Goal: Task Accomplishment & Management: Complete application form

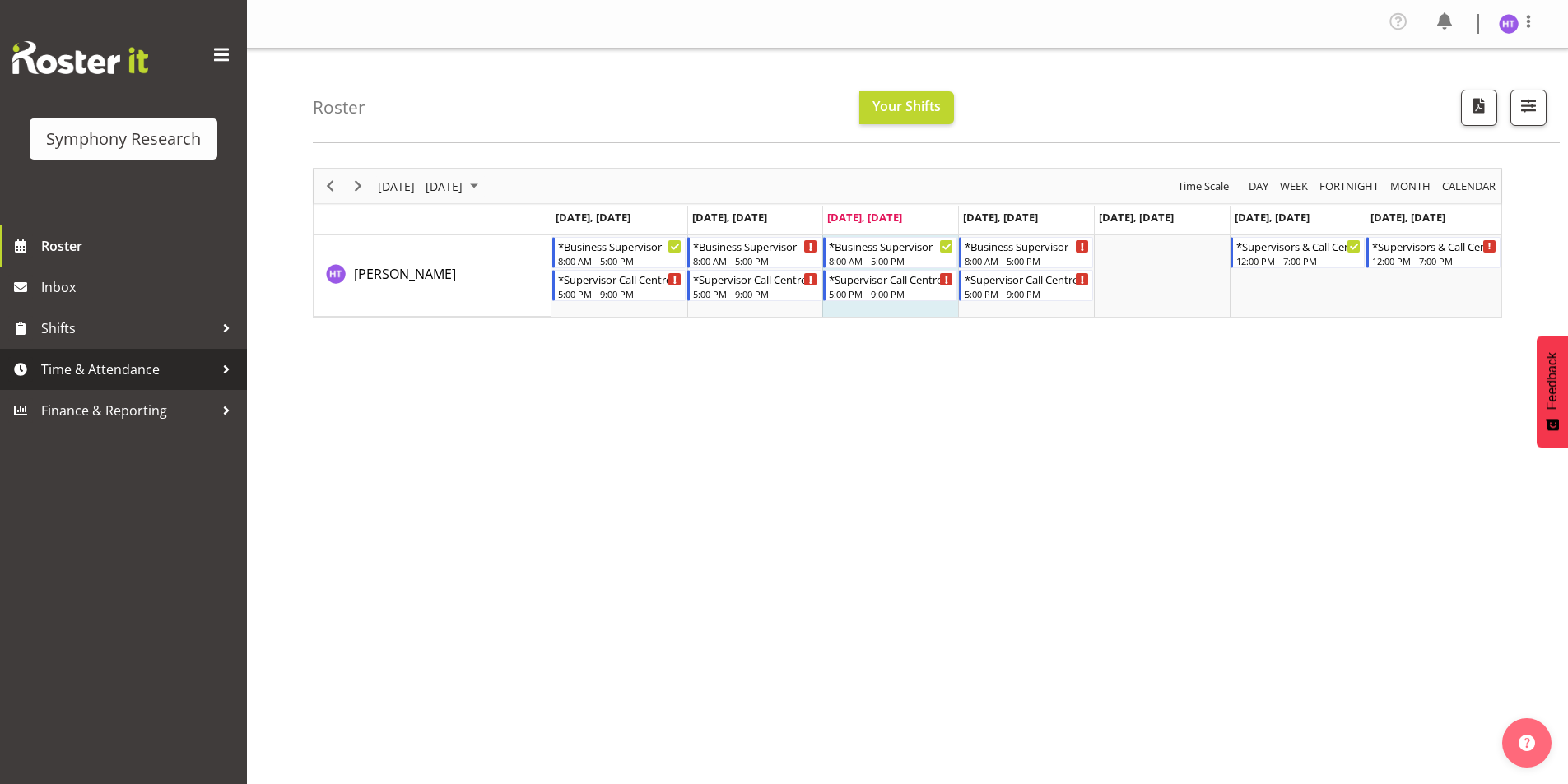
click at [113, 371] on span "Time & Attendance" at bounding box center [128, 369] width 173 height 24
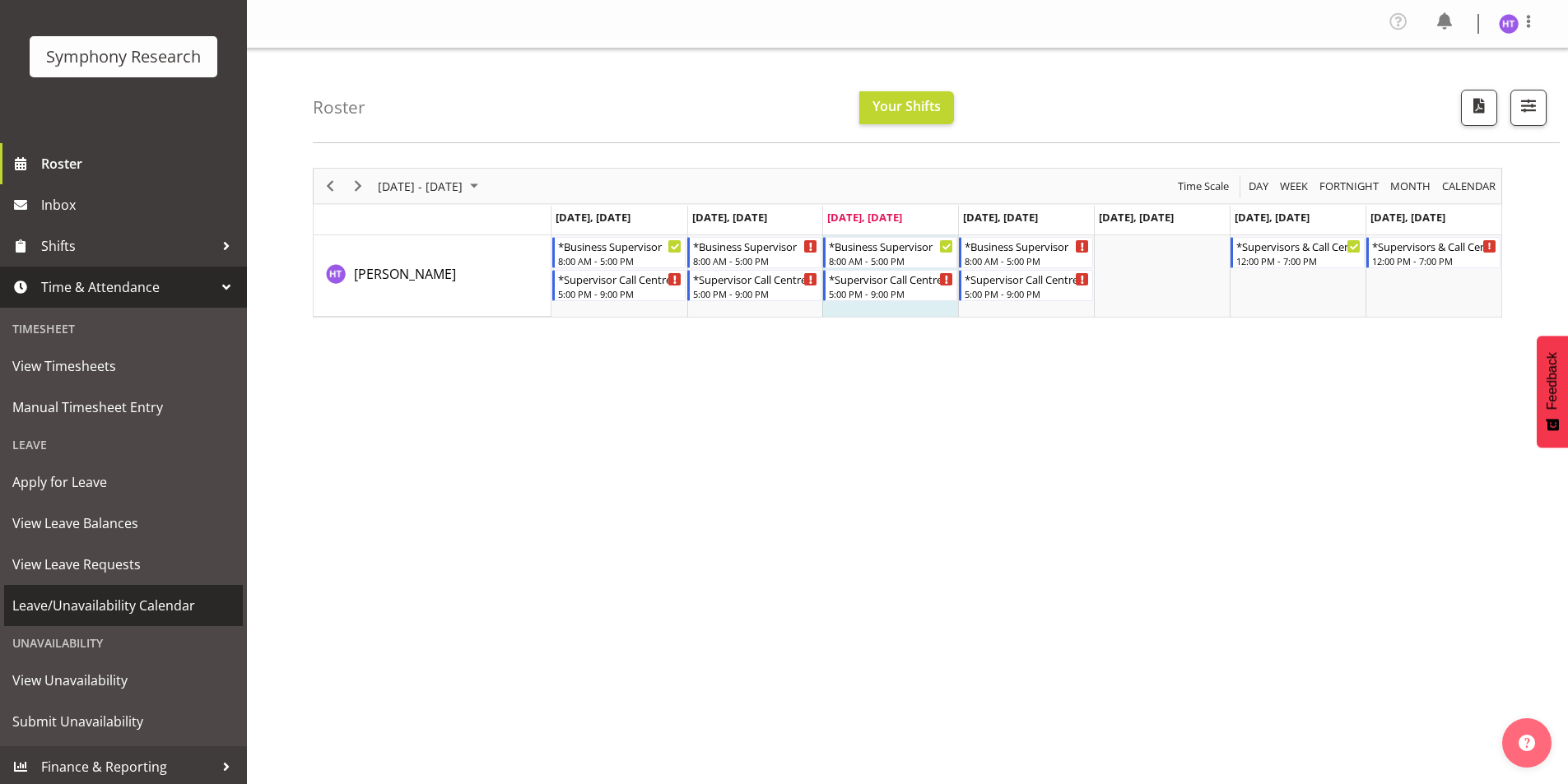
scroll to position [86, 0]
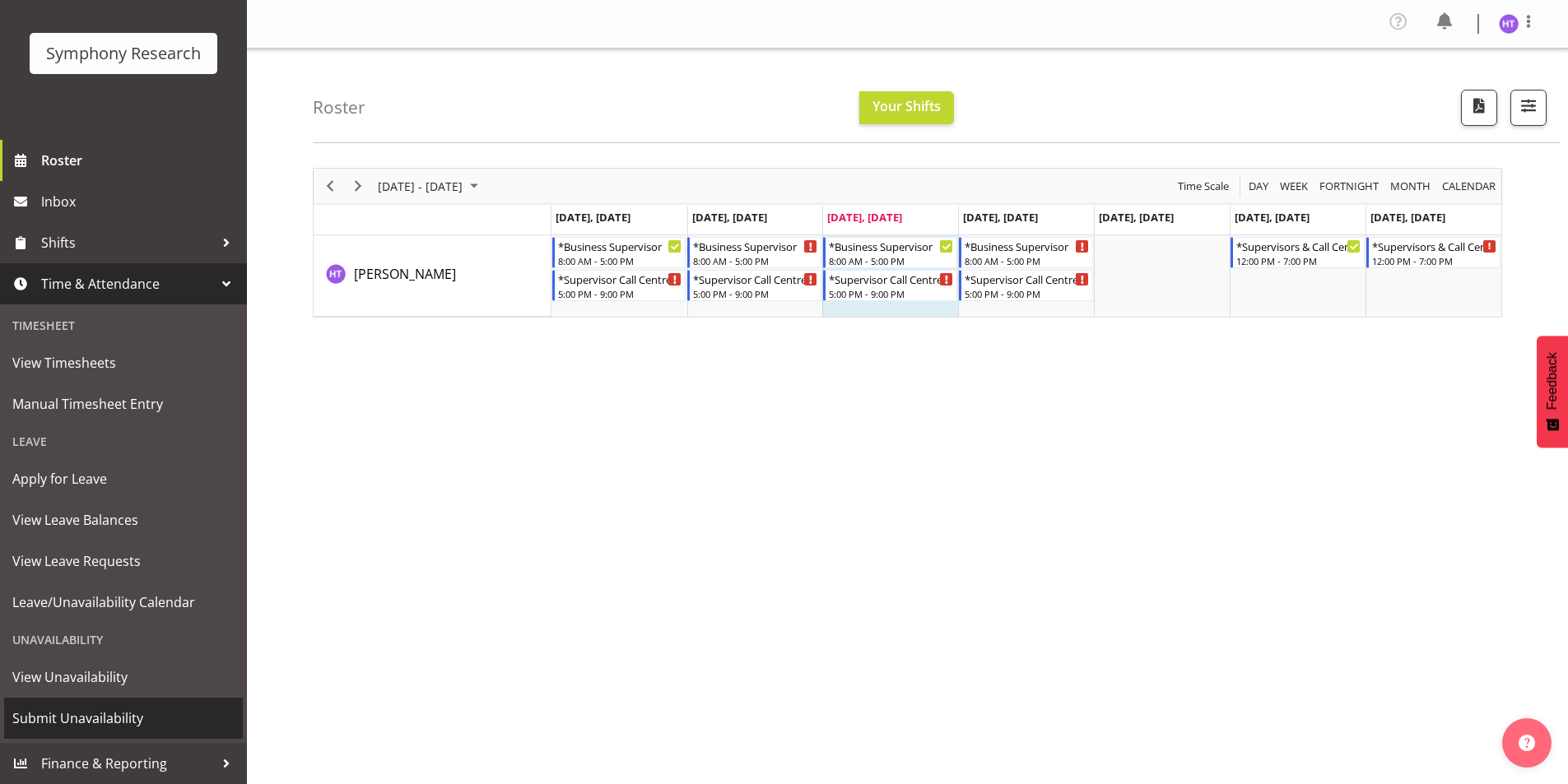
click at [98, 716] on span "Submit Unavailability" at bounding box center [123, 718] width 222 height 24
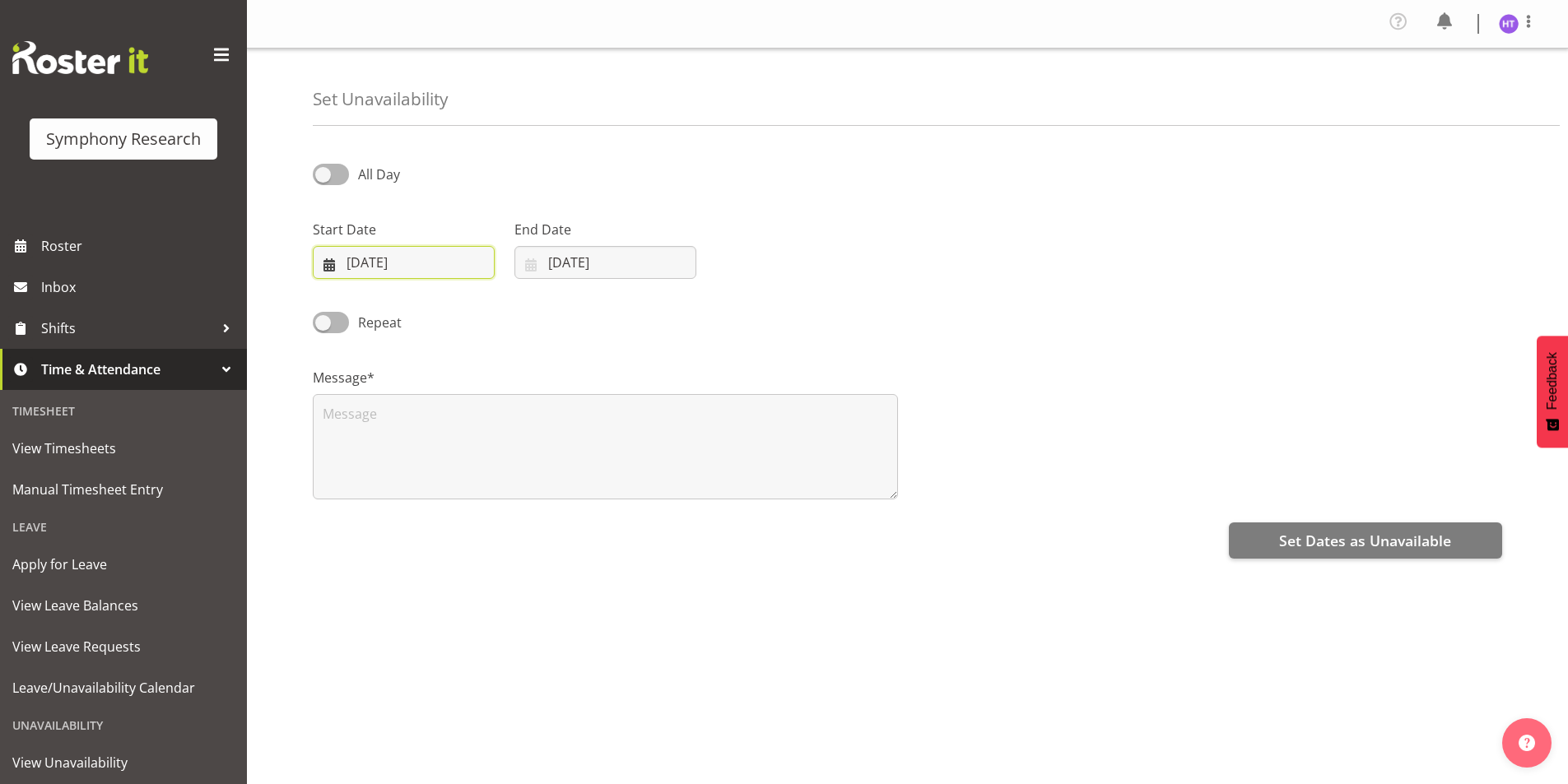
click at [366, 261] on input "[DATE]" at bounding box center [404, 262] width 182 height 33
click at [512, 454] on span "19" at bounding box center [511, 459] width 13 height 16
type input "[DATE]"
click at [559, 273] on input "[DATE]" at bounding box center [605, 262] width 182 height 33
click at [707, 465] on span "19" at bounding box center [712, 459] width 13 height 16
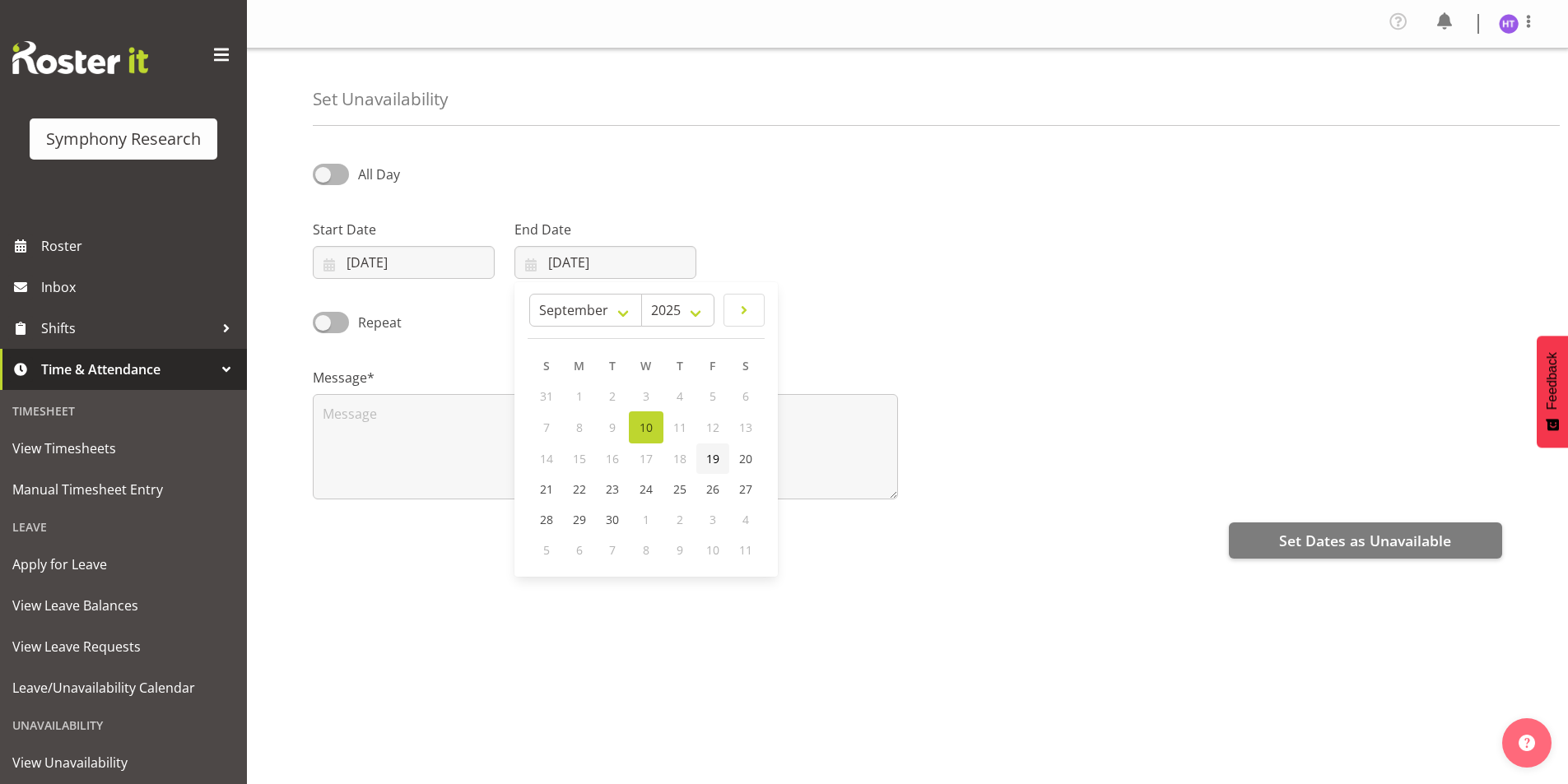
type input "[DATE]"
click at [347, 176] on span at bounding box center [331, 174] width 36 height 21
click at [324, 176] on input "All Day" at bounding box center [318, 174] width 10 height 10
checkbox input "true"
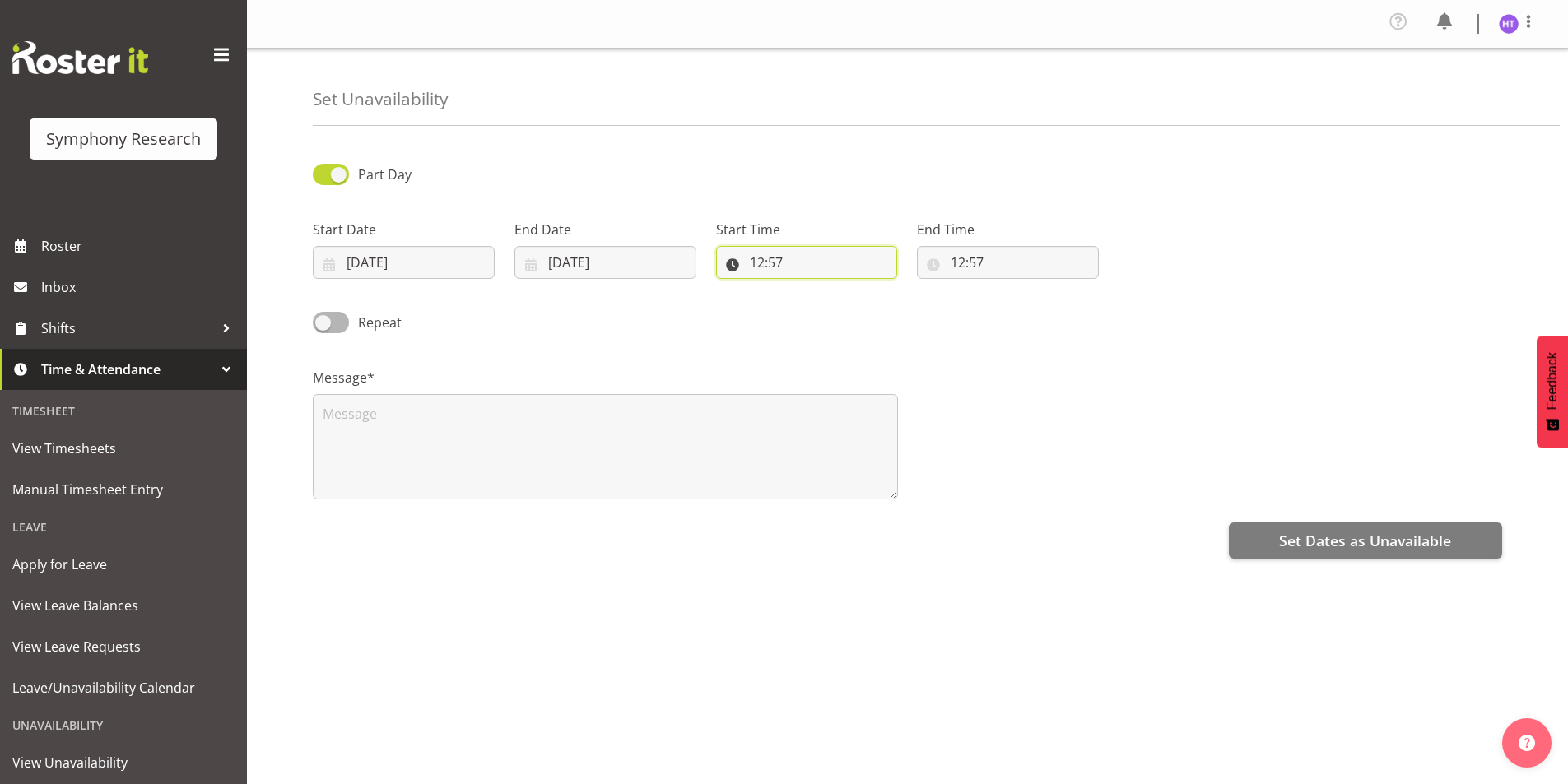
click at [764, 270] on input "12:57" at bounding box center [807, 262] width 182 height 33
click at [827, 301] on select "00 01 02 03 04 05 06 07 08 09 10 11 12 13 14 15 16 17 18 19 20 21 22 23" at bounding box center [828, 305] width 37 height 33
select select "18"
click at [810, 288] on select "00 01 02 03 04 05 06 07 08 09 10 11 12 13 14 15 16 17 18 19 20 21 22 23" at bounding box center [828, 305] width 37 height 33
type input "18:57"
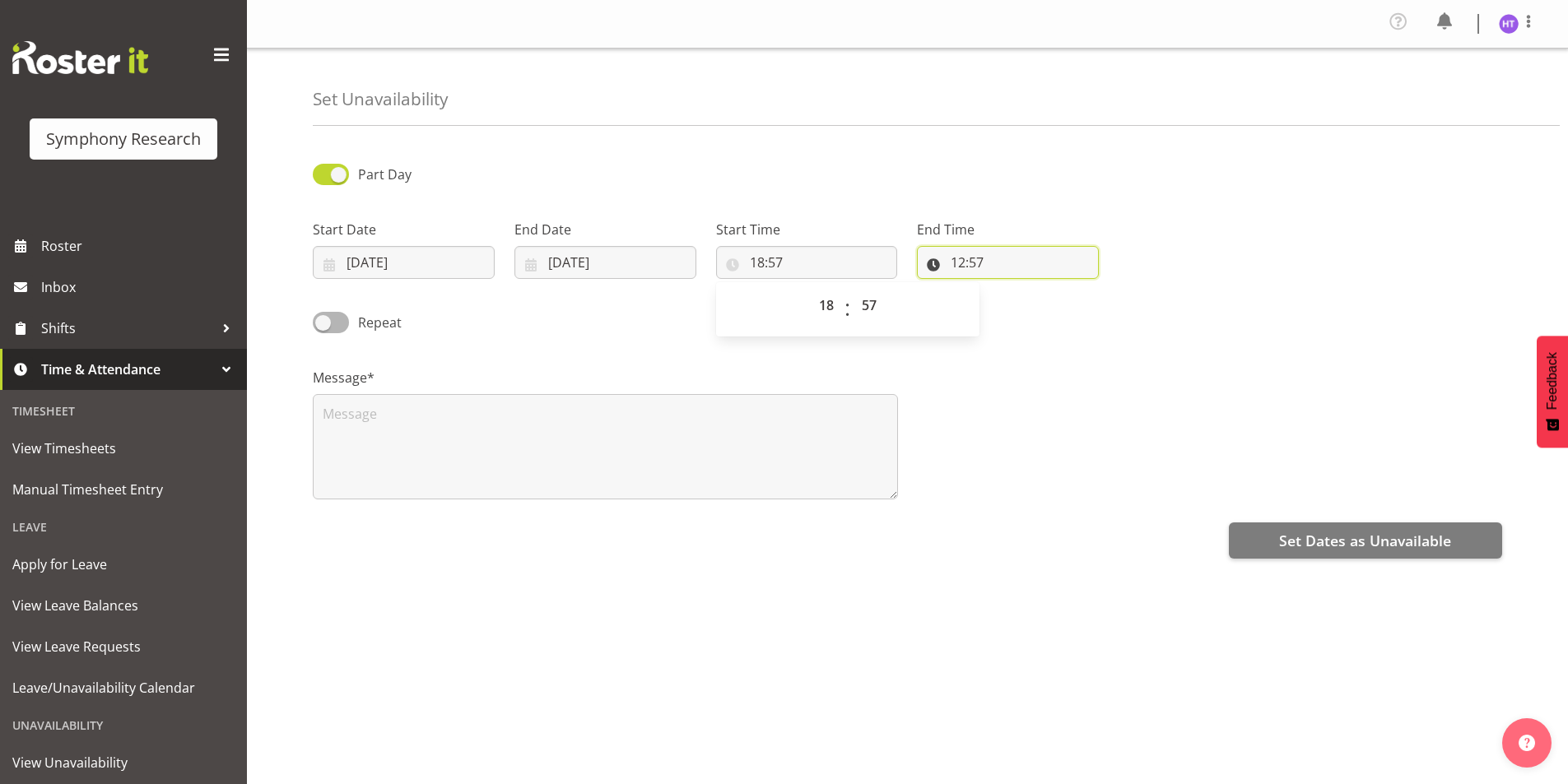
click at [969, 274] on input "12:57" at bounding box center [1007, 262] width 182 height 33
click at [1035, 309] on select "00 01 02 03 04 05 06 07 08 09 10 11 12 13 14 15 16 17 18 19 20 21 22 23" at bounding box center [1029, 305] width 37 height 33
select select "20"
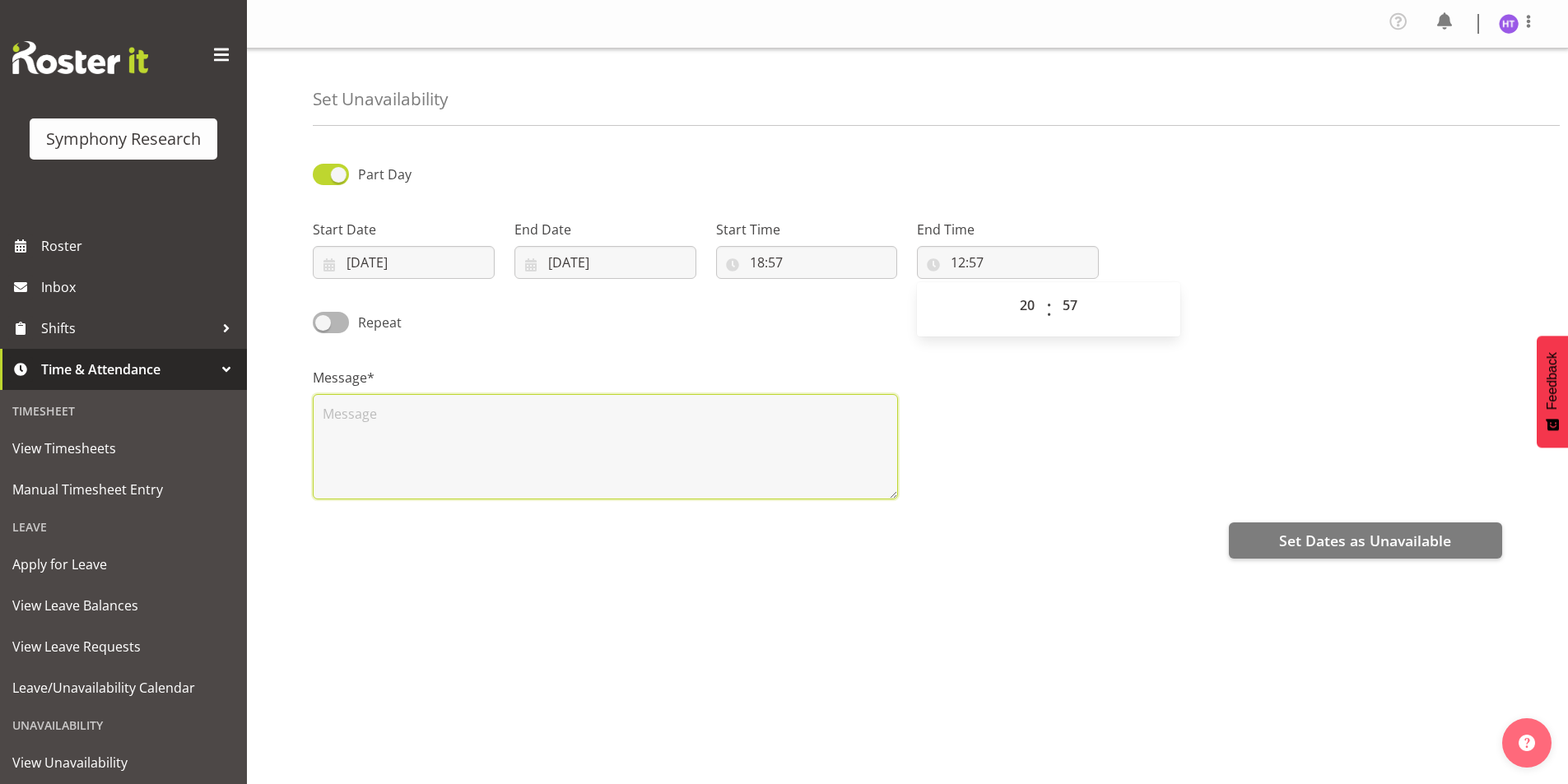
type input "20:57"
click at [810, 432] on textarea at bounding box center [605, 447] width 585 height 105
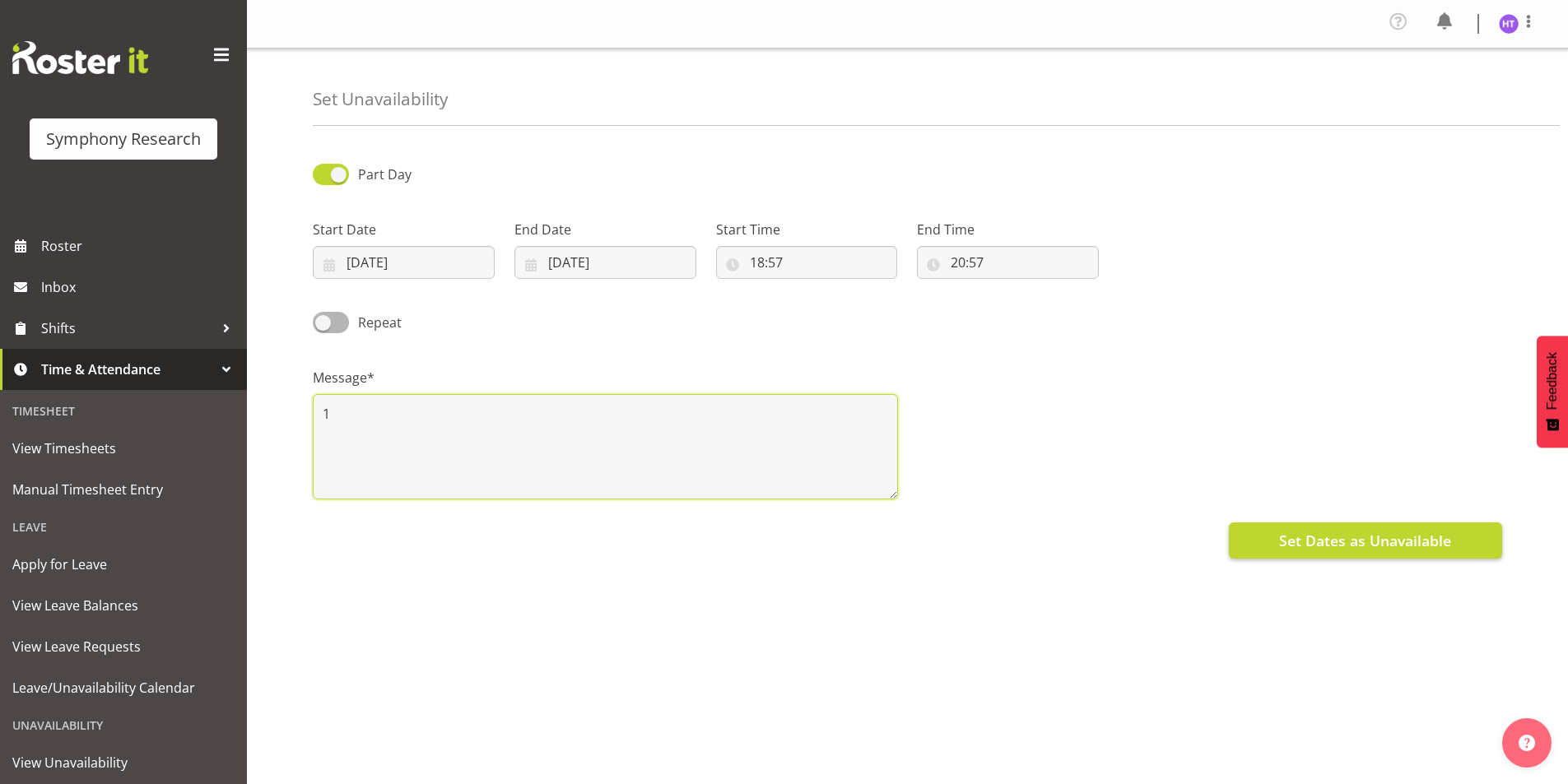
type textarea "1"
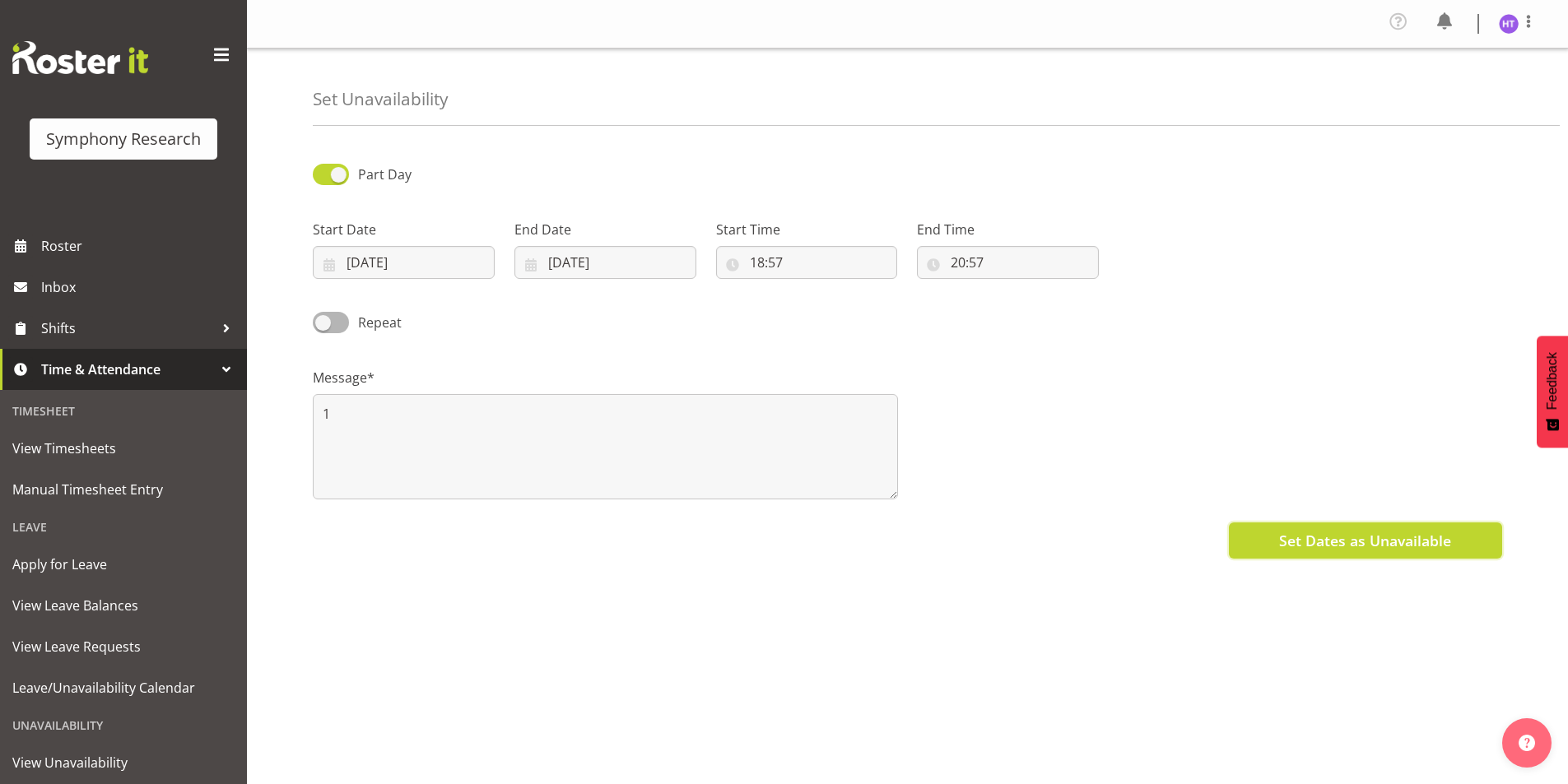
click at [1336, 545] on span "Set Dates as Unavailable" at bounding box center [1364, 540] width 172 height 21
